Goal: Information Seeking & Learning: Learn about a topic

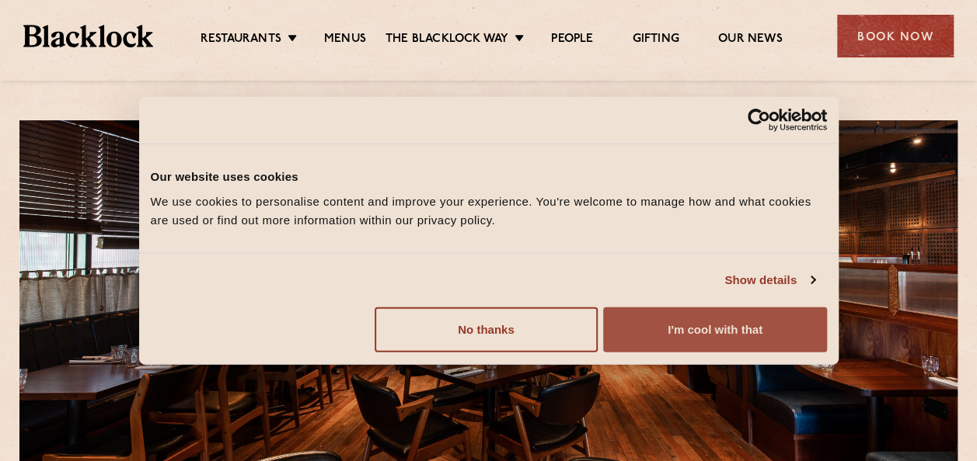
click at [770, 336] on button "I'm cool with that" at bounding box center [714, 329] width 223 height 45
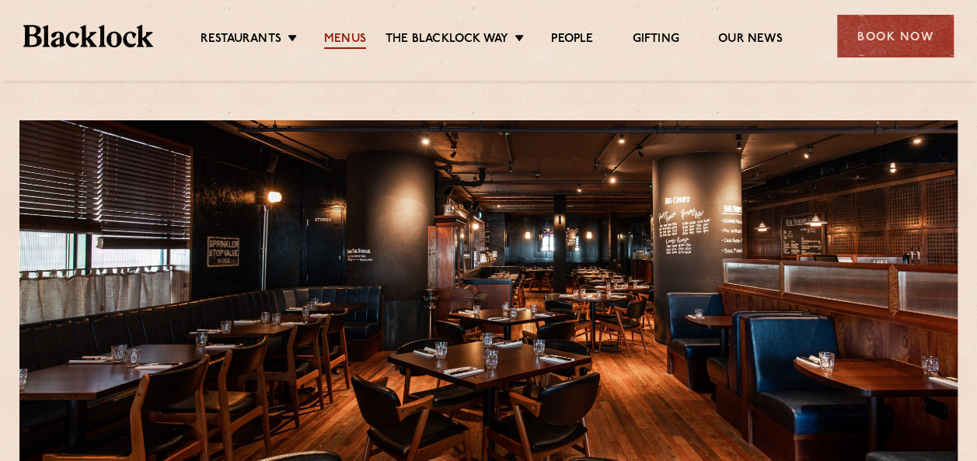
click at [339, 33] on link "Menus" at bounding box center [345, 40] width 42 height 17
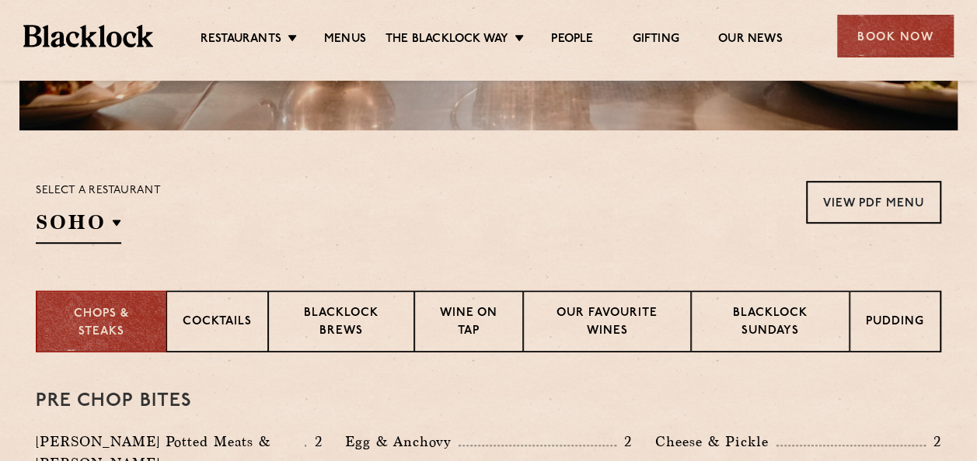
scroll to position [431, 0]
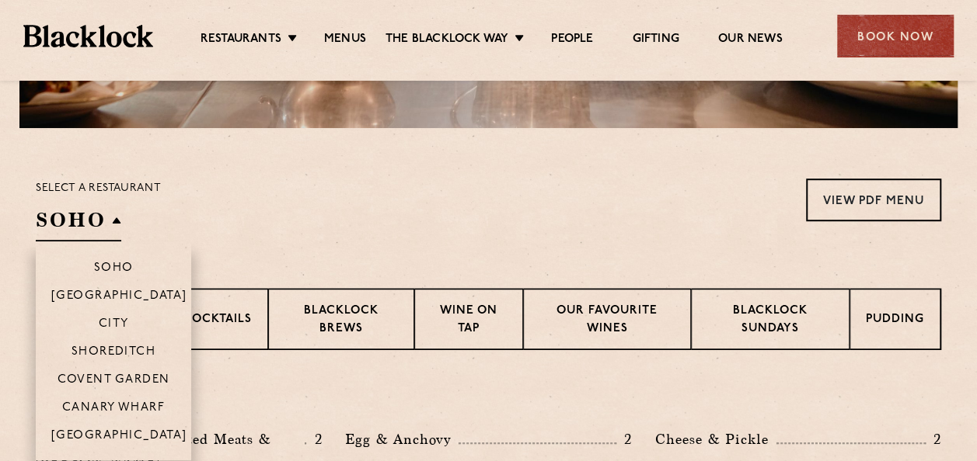
click at [107, 233] on h2 "SOHO" at bounding box center [78, 224] width 85 height 35
click at [83, 404] on p "Canary Wharf" at bounding box center [113, 410] width 103 height 16
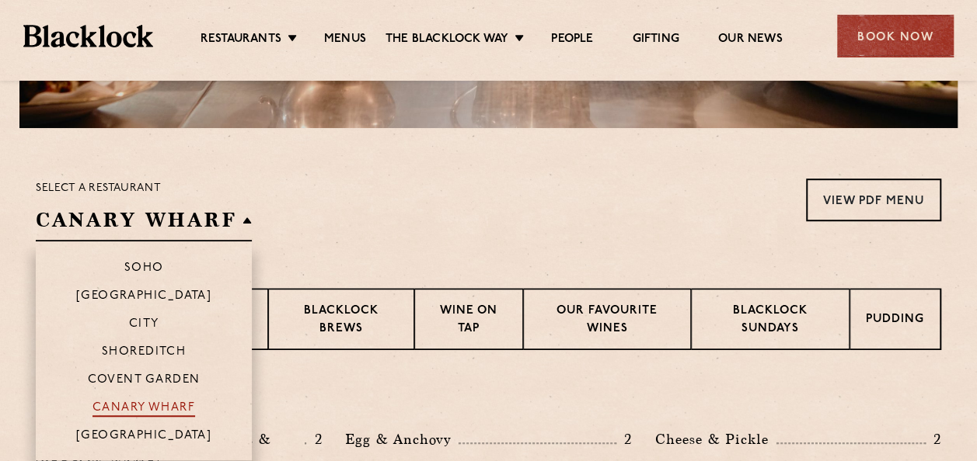
click at [134, 415] on p "Canary Wharf" at bounding box center [143, 410] width 103 height 16
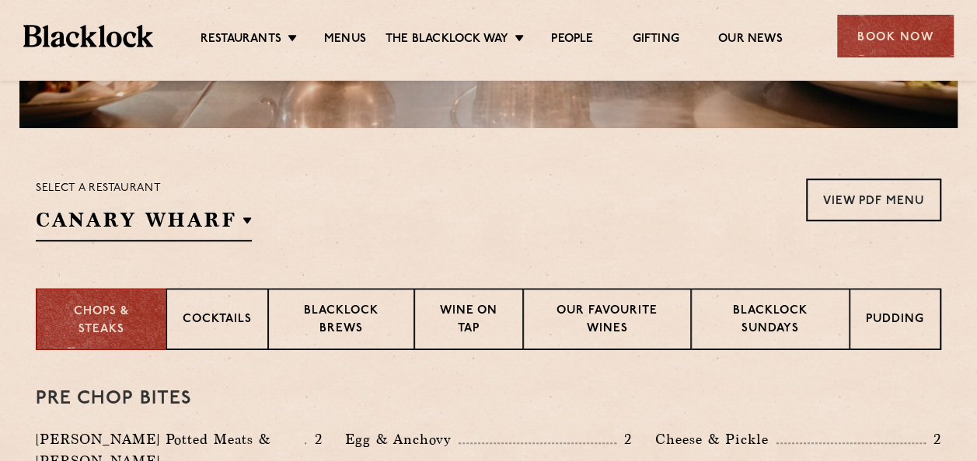
click at [348, 235] on div "Select a restaurant [GEOGRAPHIC_DATA] Soho [GEOGRAPHIC_DATA] [GEOGRAPHIC_DATA] …" at bounding box center [488, 210] width 905 height 63
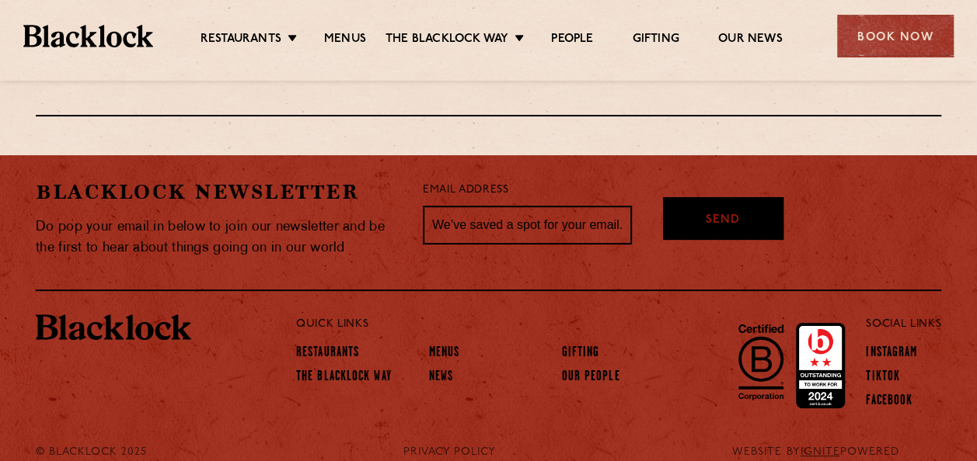
scroll to position [2918, 0]
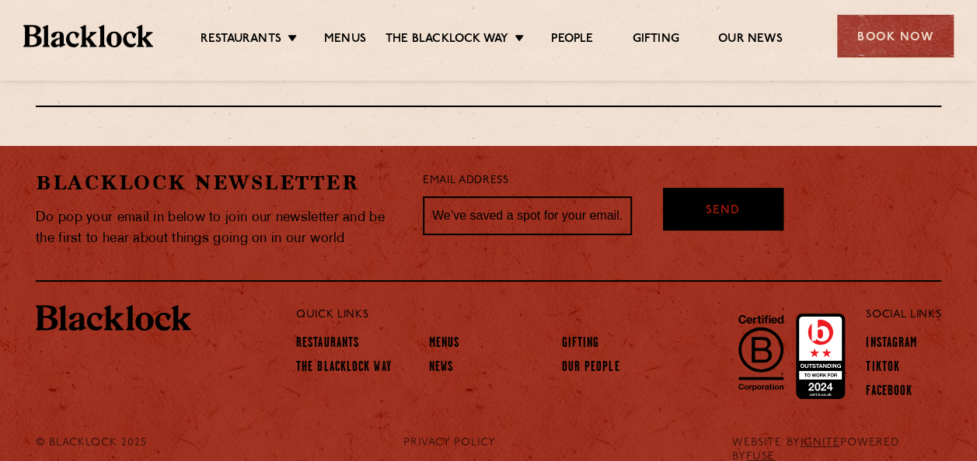
click at [57, 392] on div "Quick Links Restaurants The [PERSON_NAME] Way Menus News Gifting Our People Soc…" at bounding box center [488, 355] width 905 height 147
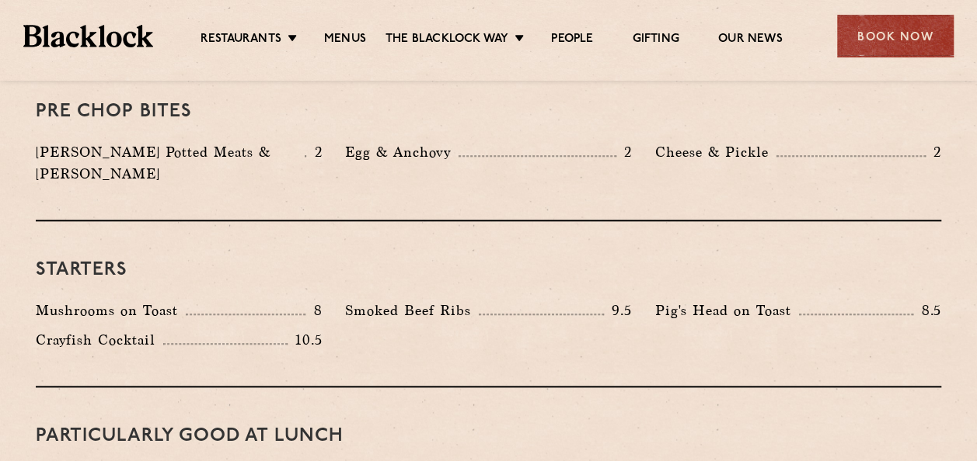
scroll to position [718, 0]
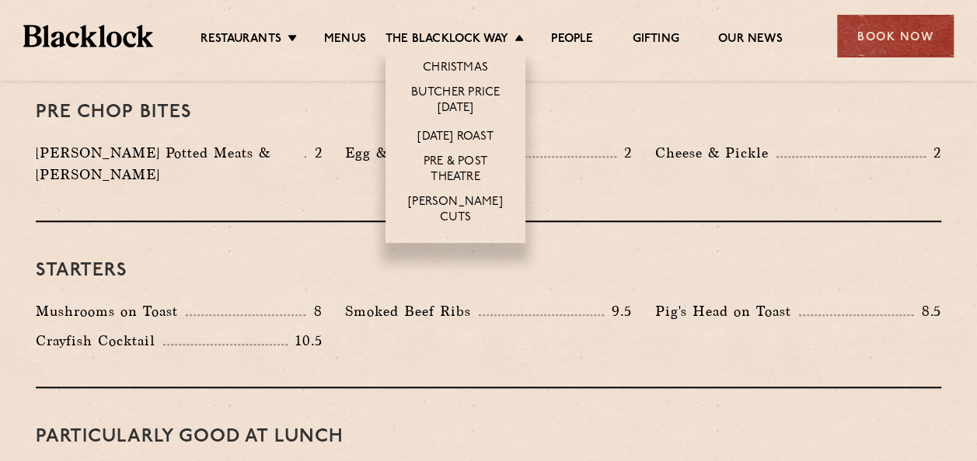
click at [514, 38] on li "The [PERSON_NAME] Way Christmas Butcher Price [DATE] [DATE] Roast Pre & Post Th…" at bounding box center [458, 40] width 146 height 17
click at [459, 96] on link "Butcher Price [DATE]" at bounding box center [455, 101] width 109 height 33
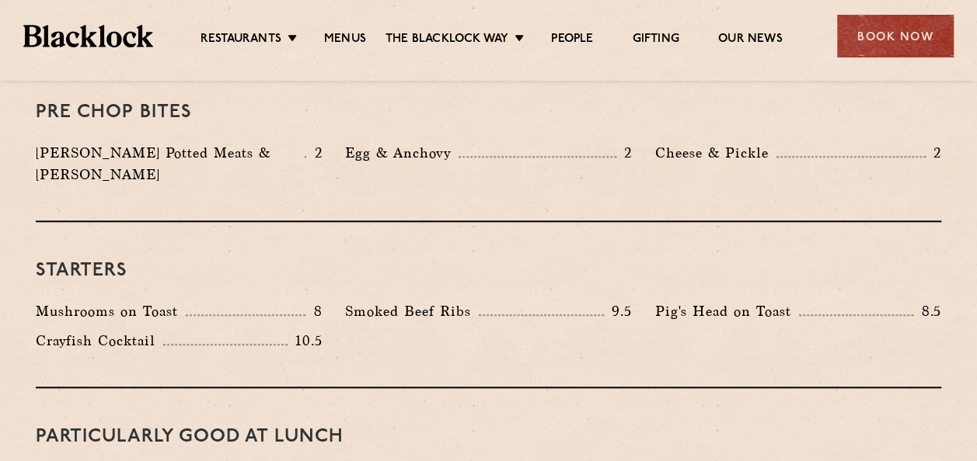
click at [50, 345] on div "Starters Mushrooms on Toast 8 Smoked Beef Ribs 9.5 Pig's Head on Toast 8.5" at bounding box center [488, 305] width 905 height 166
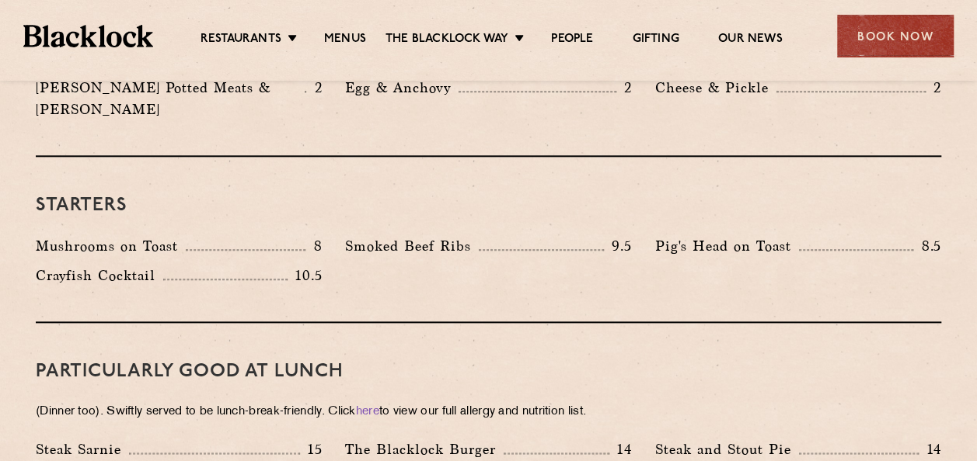
scroll to position [788, 0]
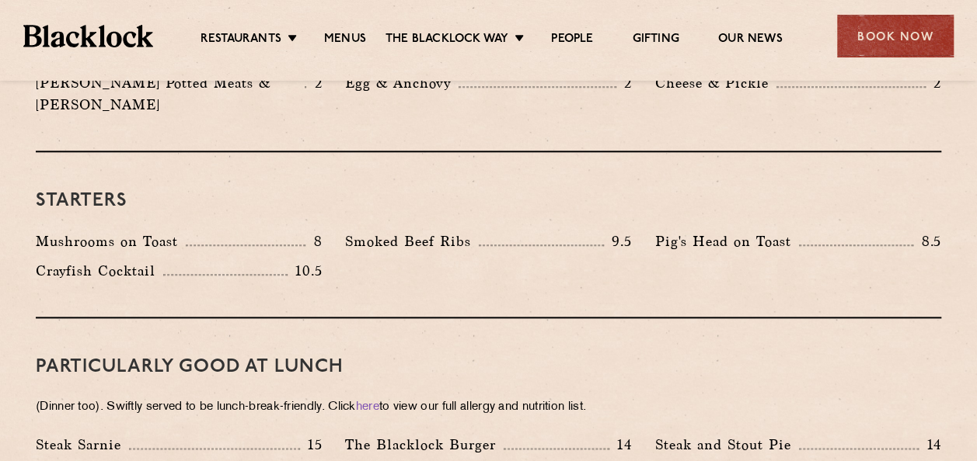
click at [940, 262] on div "Mushrooms on Toast 8 Smoked Beef Ribs 9.5 Pig's Head on Toast 8.5 10.5" at bounding box center [488, 260] width 928 height 59
